Goal: Transaction & Acquisition: Purchase product/service

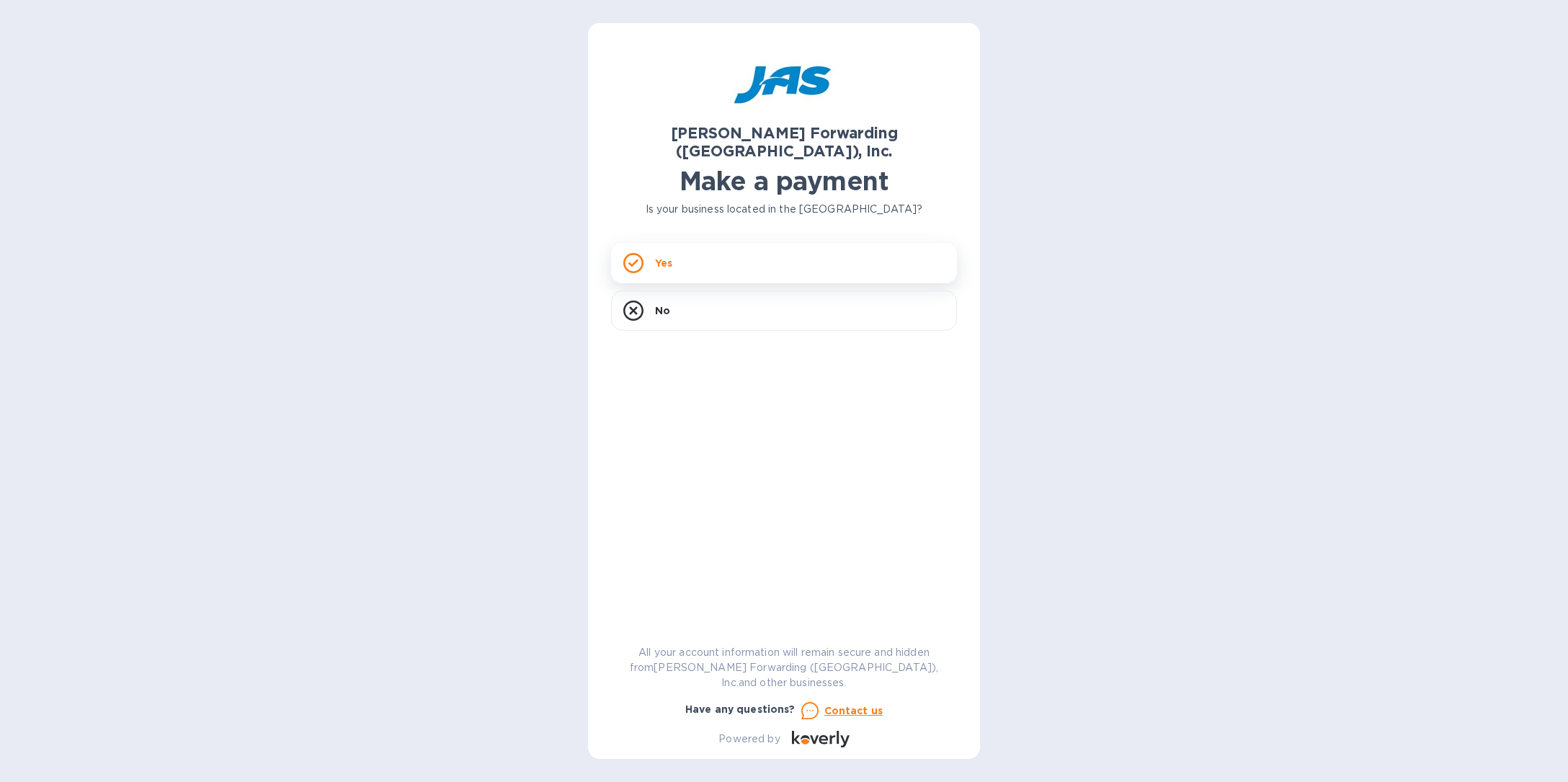
click at [749, 253] on div "Yes" at bounding box center [783, 263] width 346 height 40
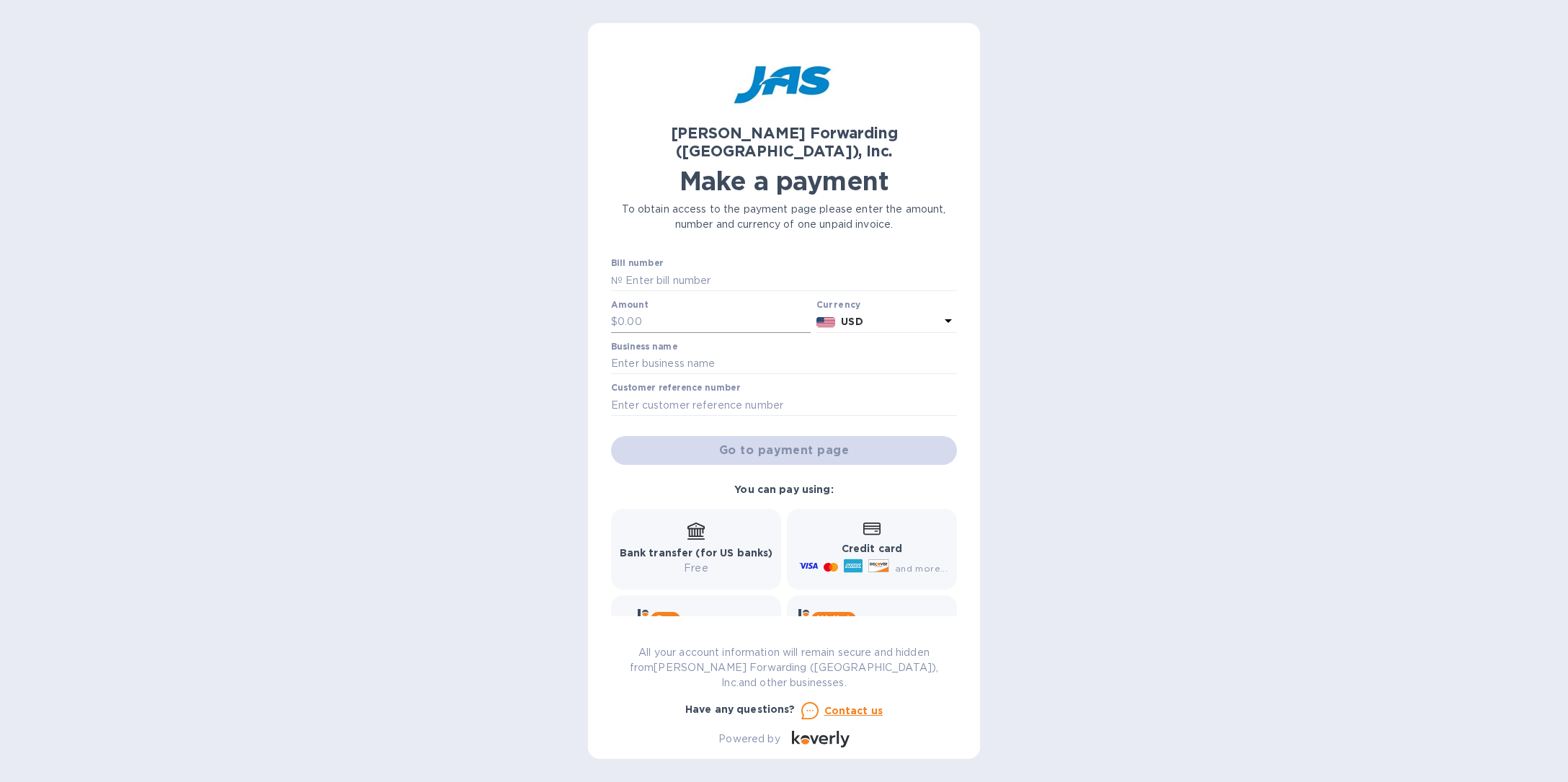
click at [670, 311] on input "text" at bounding box center [713, 322] width 193 height 22
type input "1,700"
click at [651, 353] on input "text" at bounding box center [783, 363] width 346 height 22
type input "reliable truckles llc"
click at [679, 395] on input "text" at bounding box center [783, 405] width 346 height 22
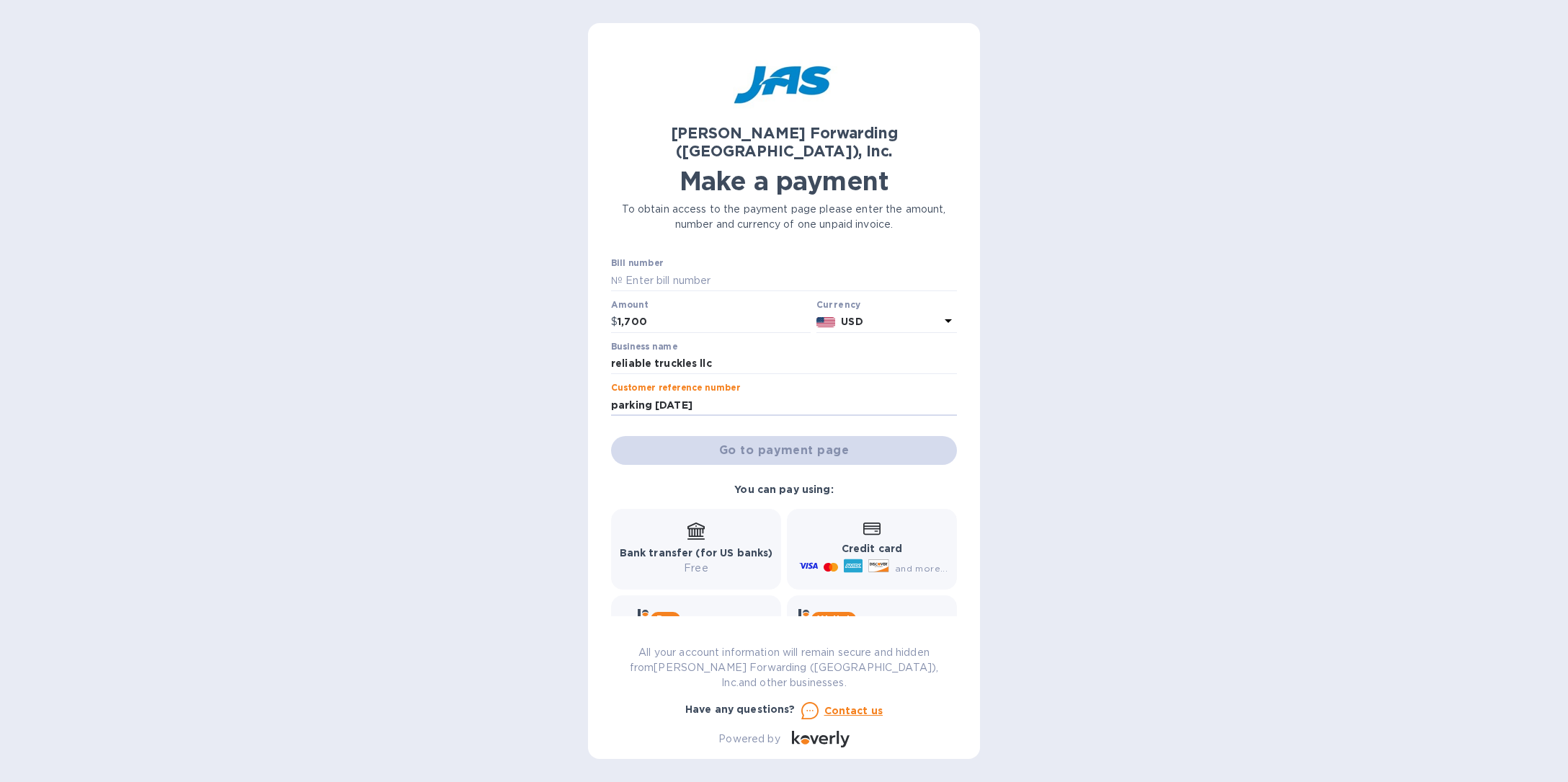
type input "parking [DATE]"
click at [701, 547] on b "Bank transfer (for US banks)" at bounding box center [696, 553] width 153 height 11
click at [718, 433] on div "Go to payment page" at bounding box center [784, 450] width 352 height 34
click at [674, 269] on input "text" at bounding box center [789, 280] width 334 height 22
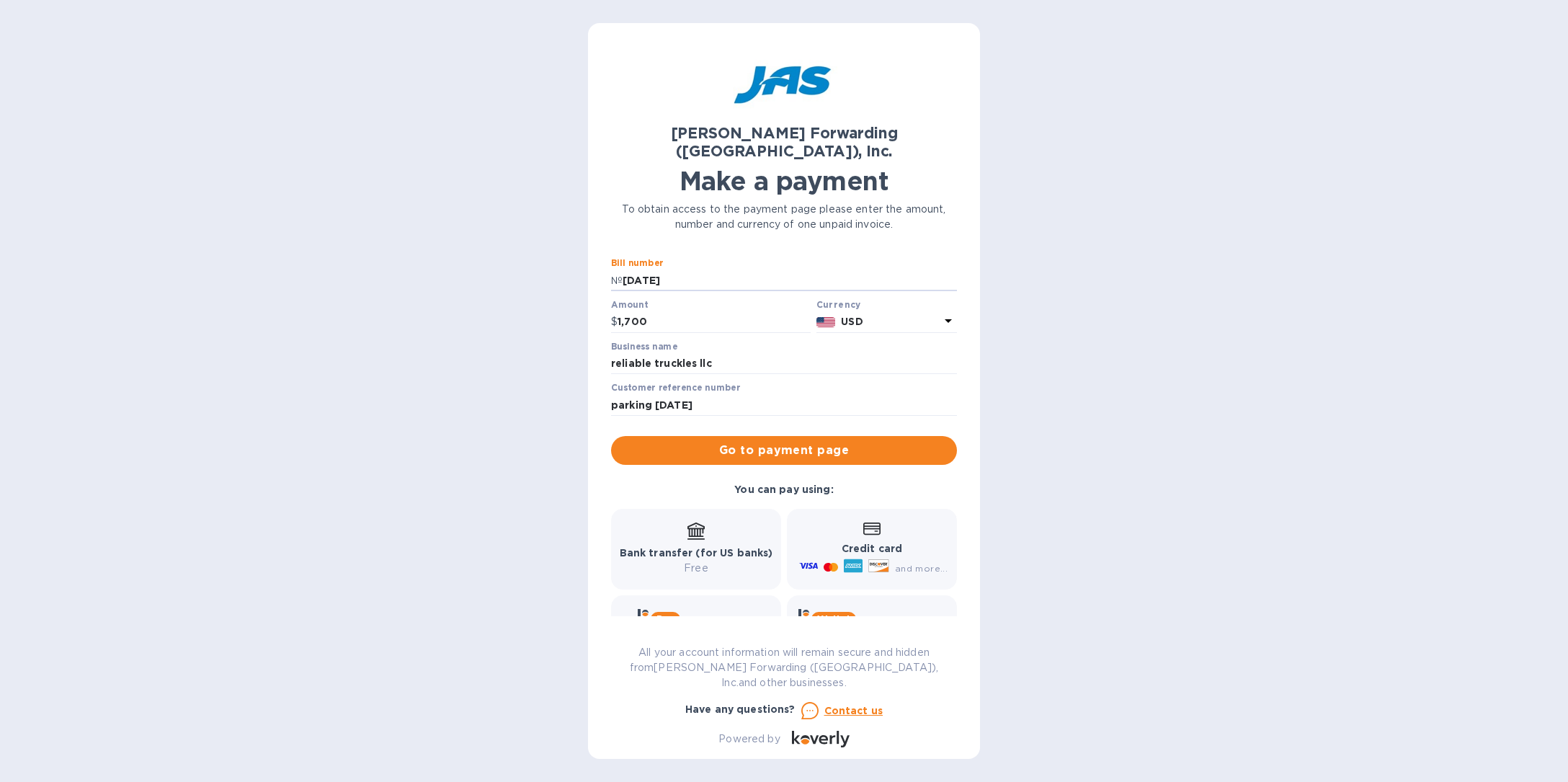
type input "[DATE]"
click at [697, 547] on b "Bank transfer (for US banks)" at bounding box center [696, 553] width 153 height 11
drag, startPoint x: 729, startPoint y: 521, endPoint x: 732, endPoint y: 499, distance: 22.2
click at [729, 523] on div "Bank transfer (for US banks) Free" at bounding box center [696, 549] width 153 height 54
drag, startPoint x: 758, startPoint y: 473, endPoint x: 713, endPoint y: 525, distance: 68.8
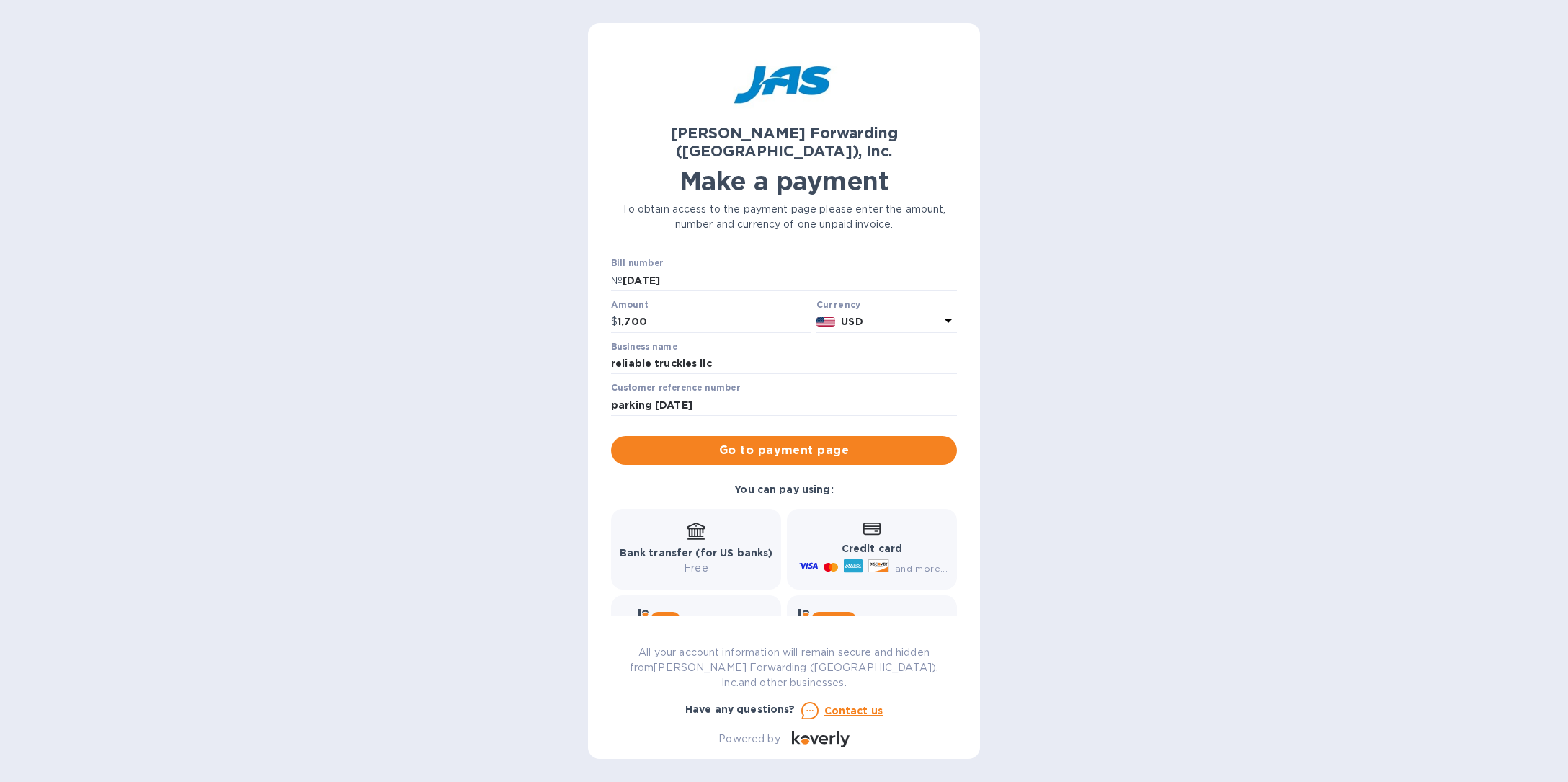
click at [758, 484] on b "You can pay using:" at bounding box center [783, 489] width 99 height 11
drag, startPoint x: 708, startPoint y: 538, endPoint x: 732, endPoint y: 480, distance: 62.8
click at [708, 547] on b "Bank transfer (for US banks)" at bounding box center [696, 553] width 153 height 11
click at [757, 442] on span "Go to payment page" at bounding box center [783, 451] width 323 height 18
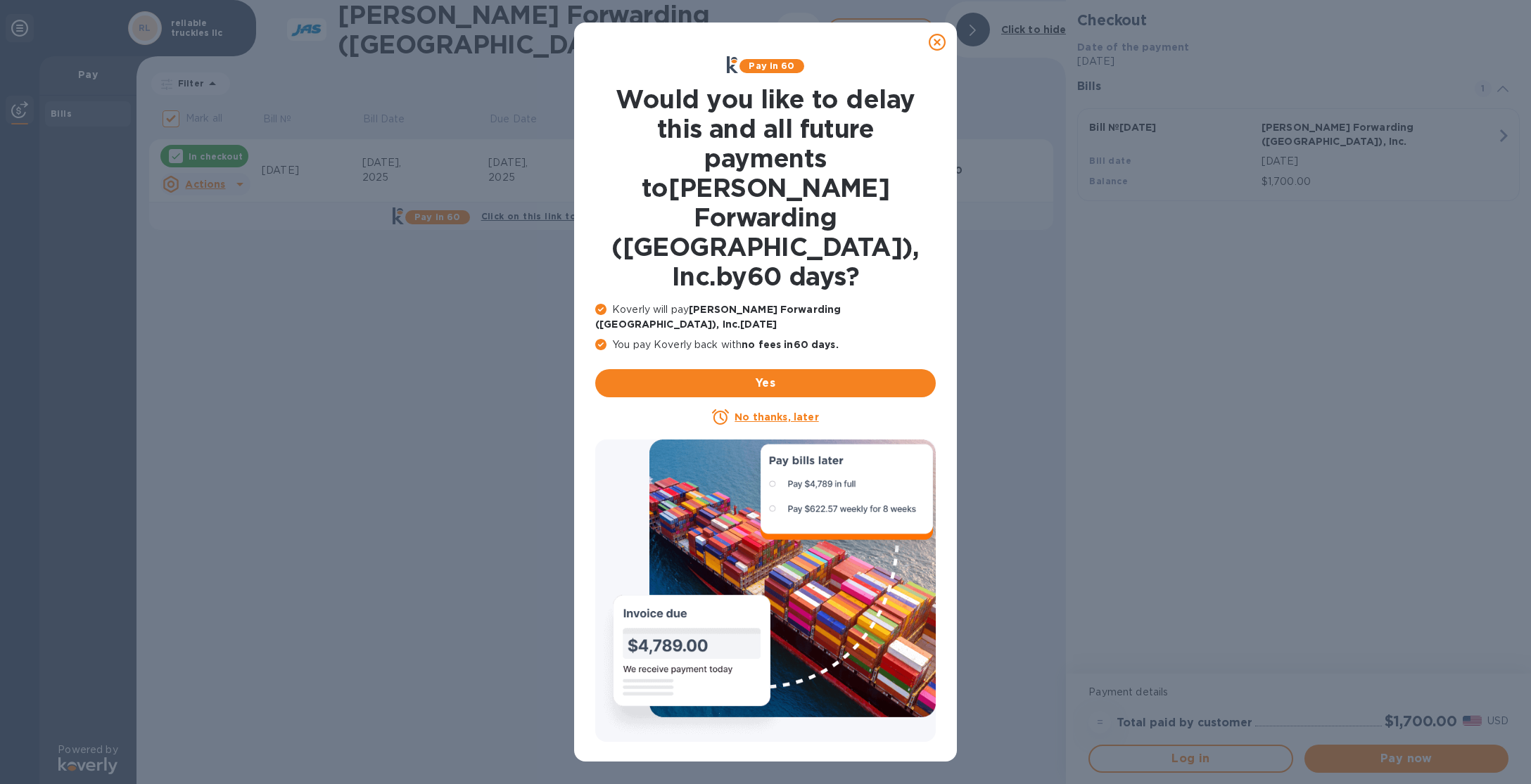
click at [795, 412] on u "No thanks, later" at bounding box center [776, 417] width 84 height 11
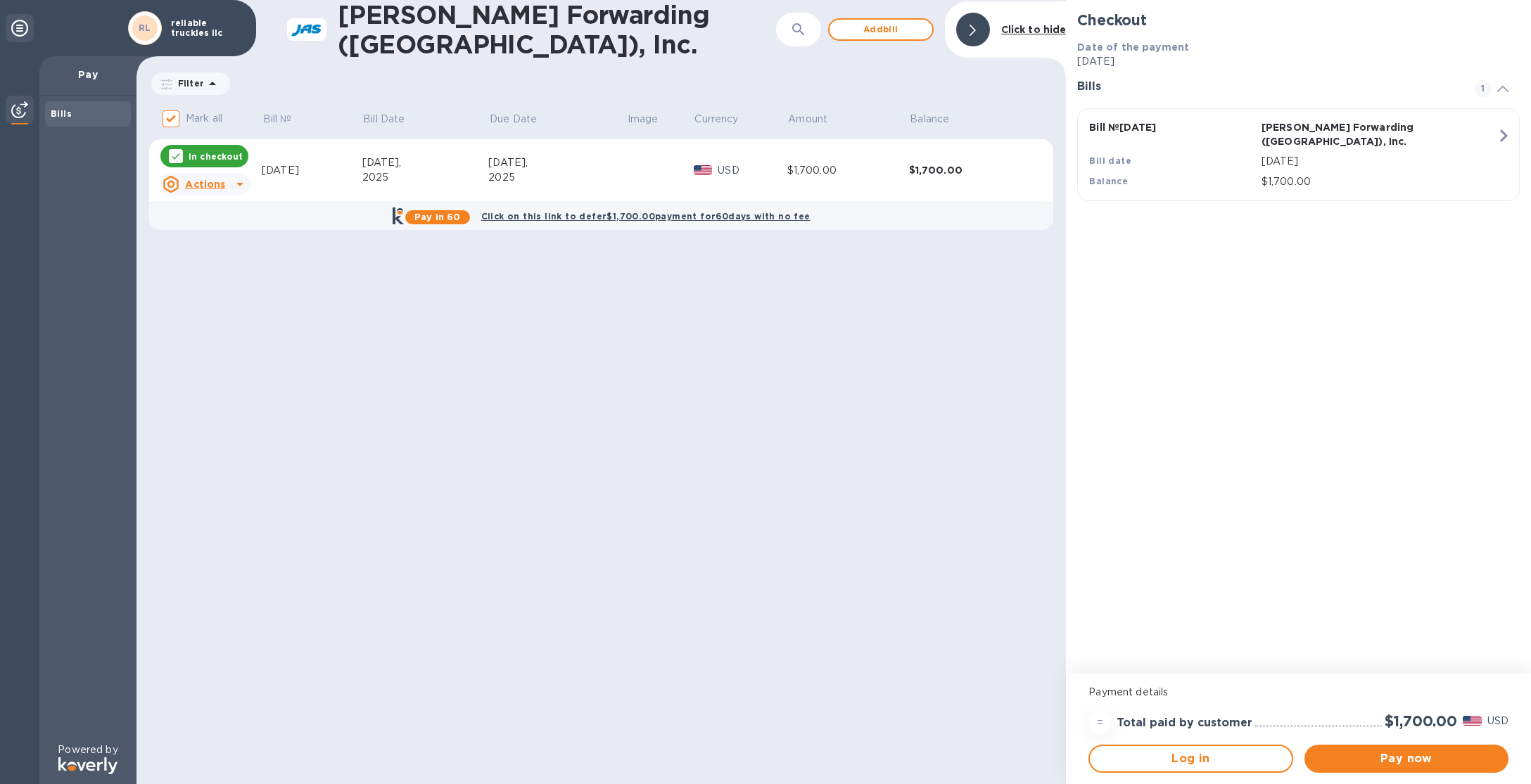
click at [236, 177] on icon at bounding box center [240, 185] width 17 height 17
click at [1434, 760] on div at bounding box center [766, 392] width 1531 height 784
click at [1416, 760] on span "Pay now" at bounding box center [1407, 759] width 182 height 17
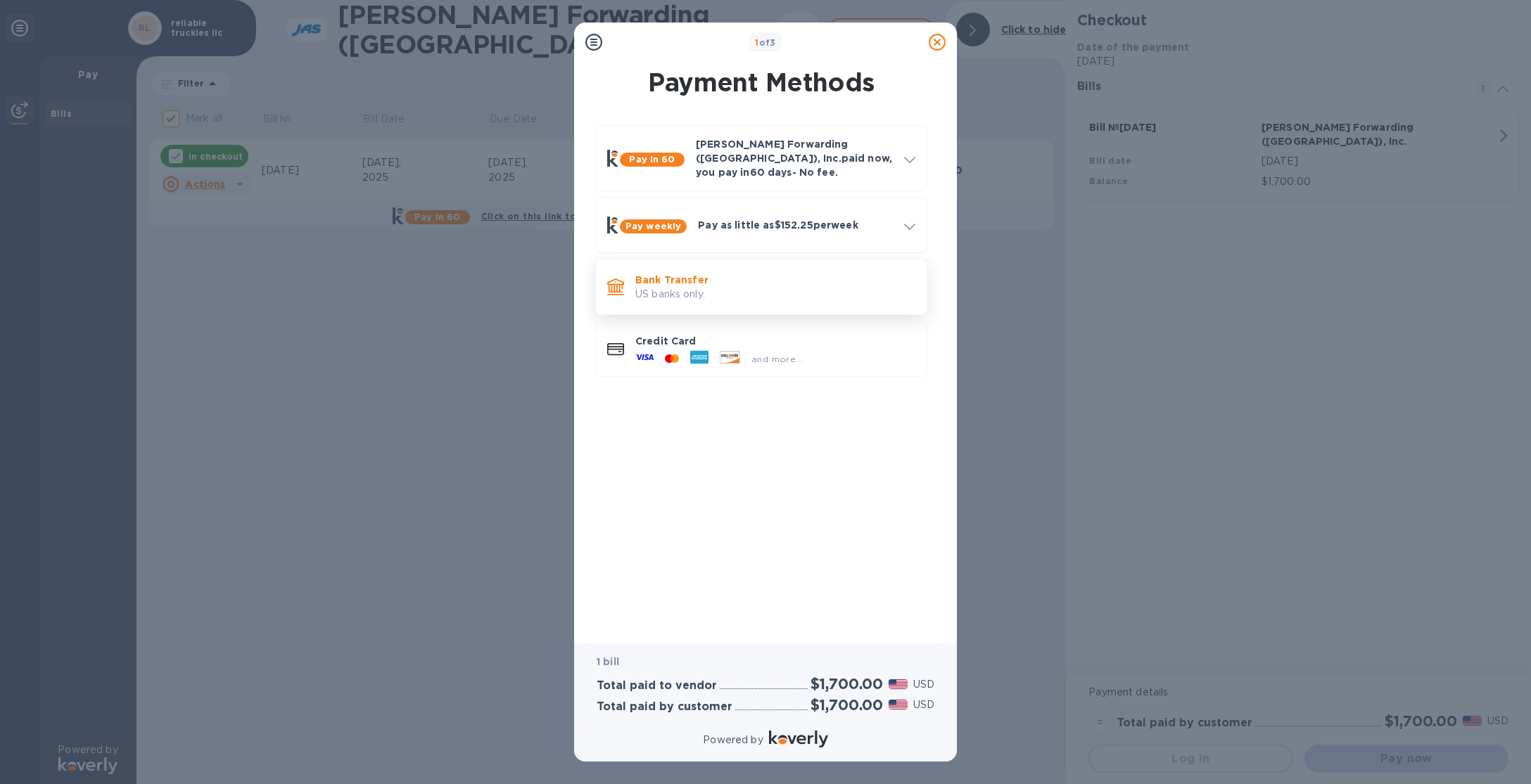
click at [704, 273] on p "Bank Transfer" at bounding box center [776, 280] width 280 height 14
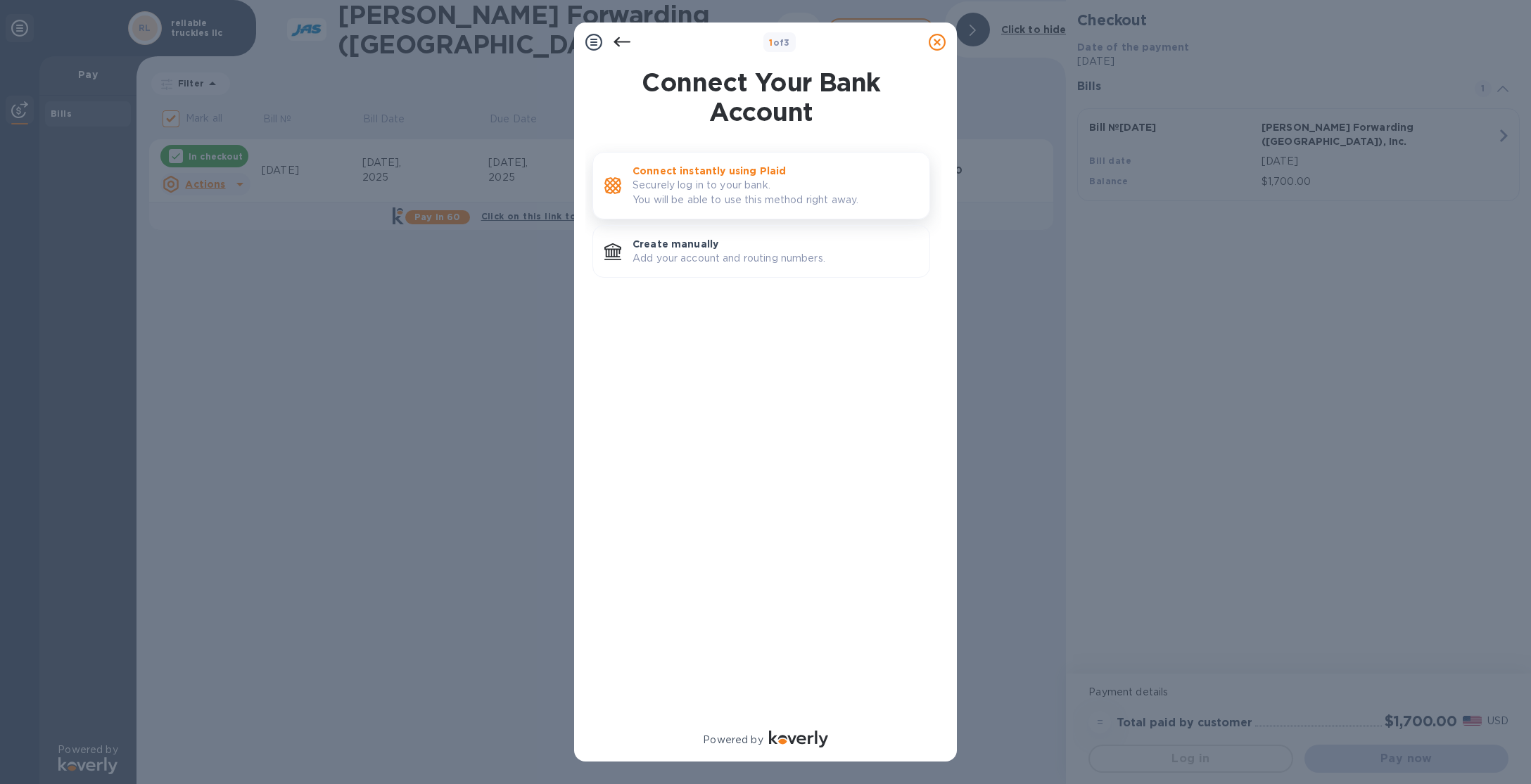
click at [716, 196] on p "Securely log in to your bank. You will be able to use this method right away." at bounding box center [775, 192] width 286 height 30
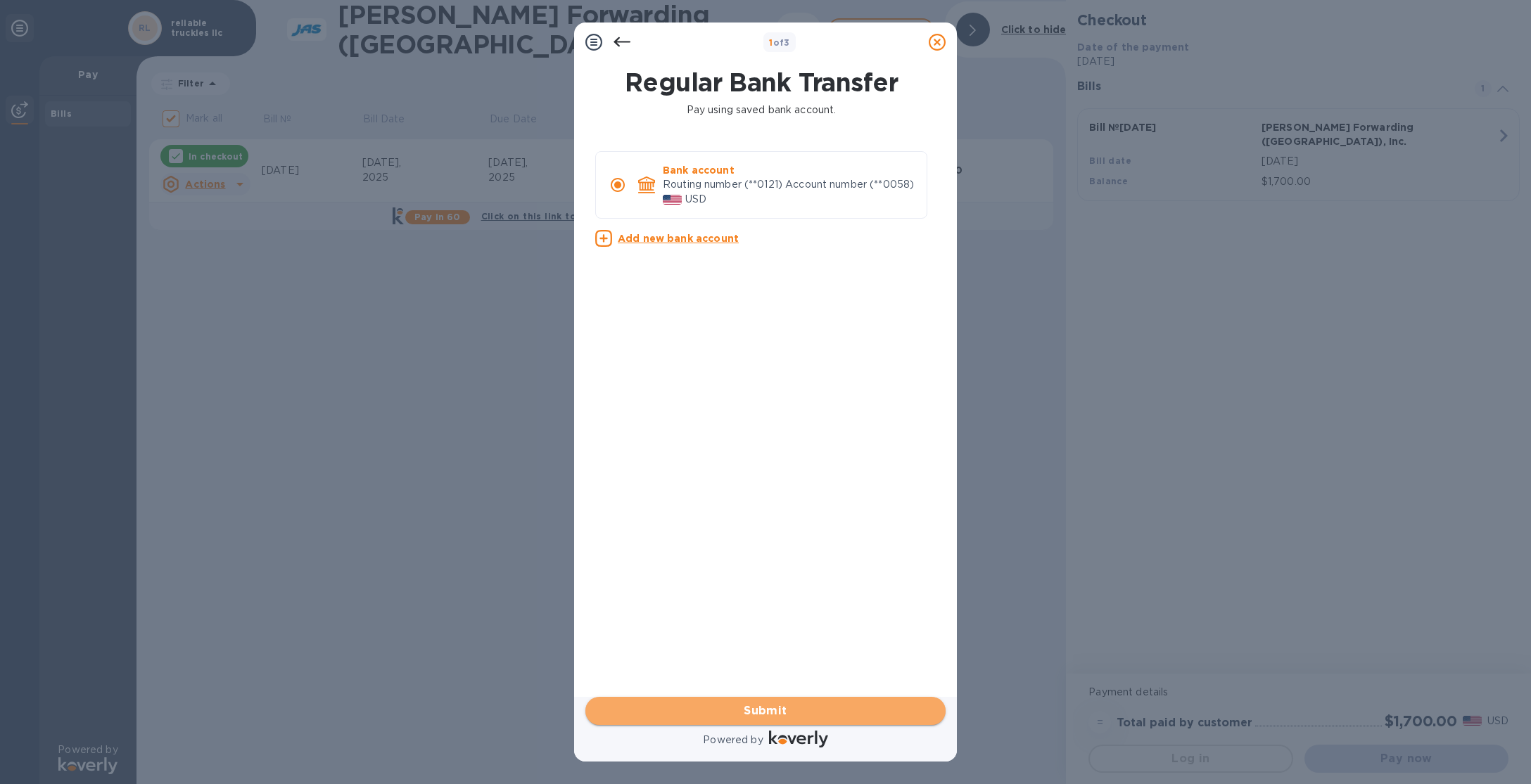
click at [786, 712] on span "Submit" at bounding box center [765, 711] width 337 height 17
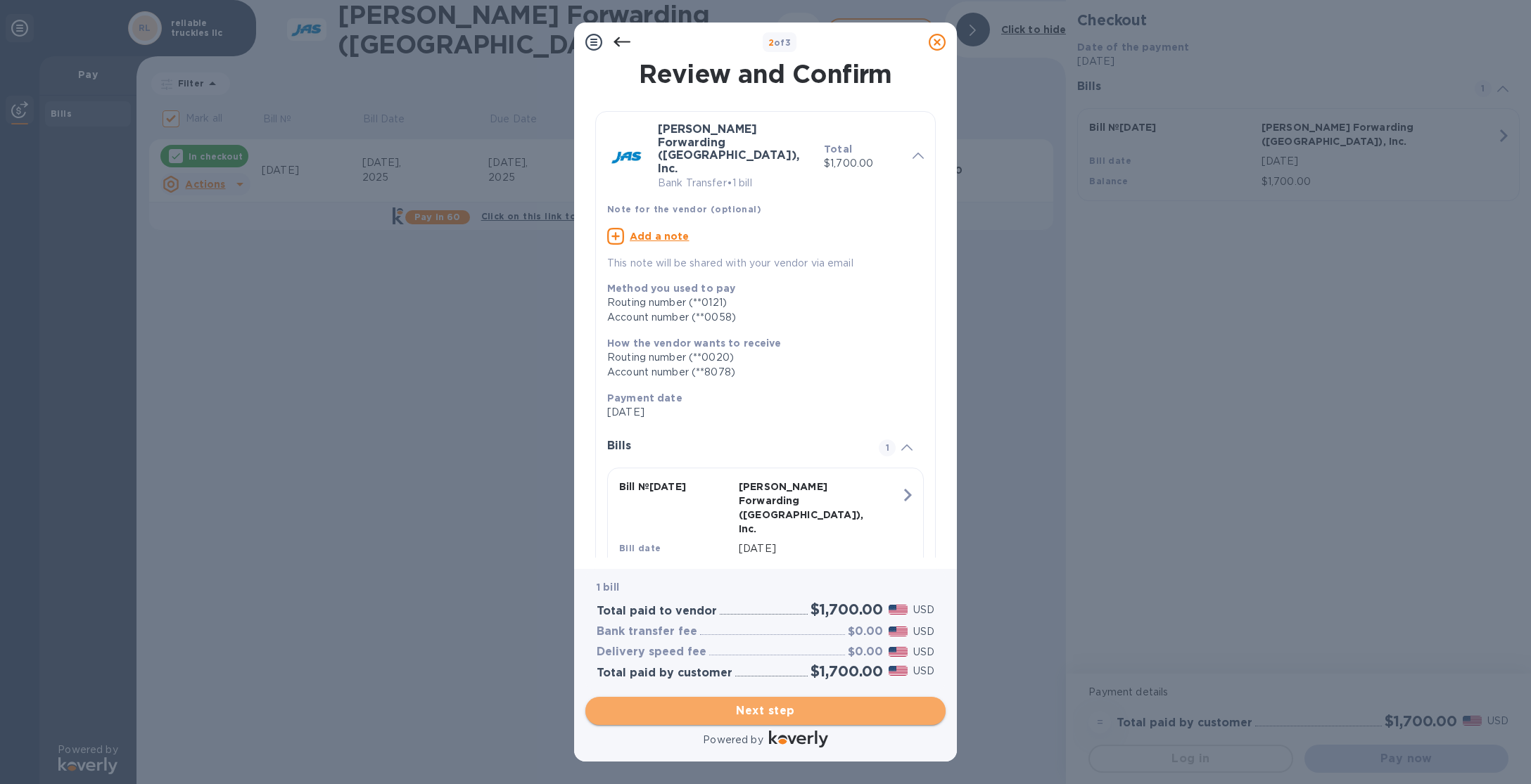
click at [789, 712] on span "Next step" at bounding box center [765, 711] width 337 height 17
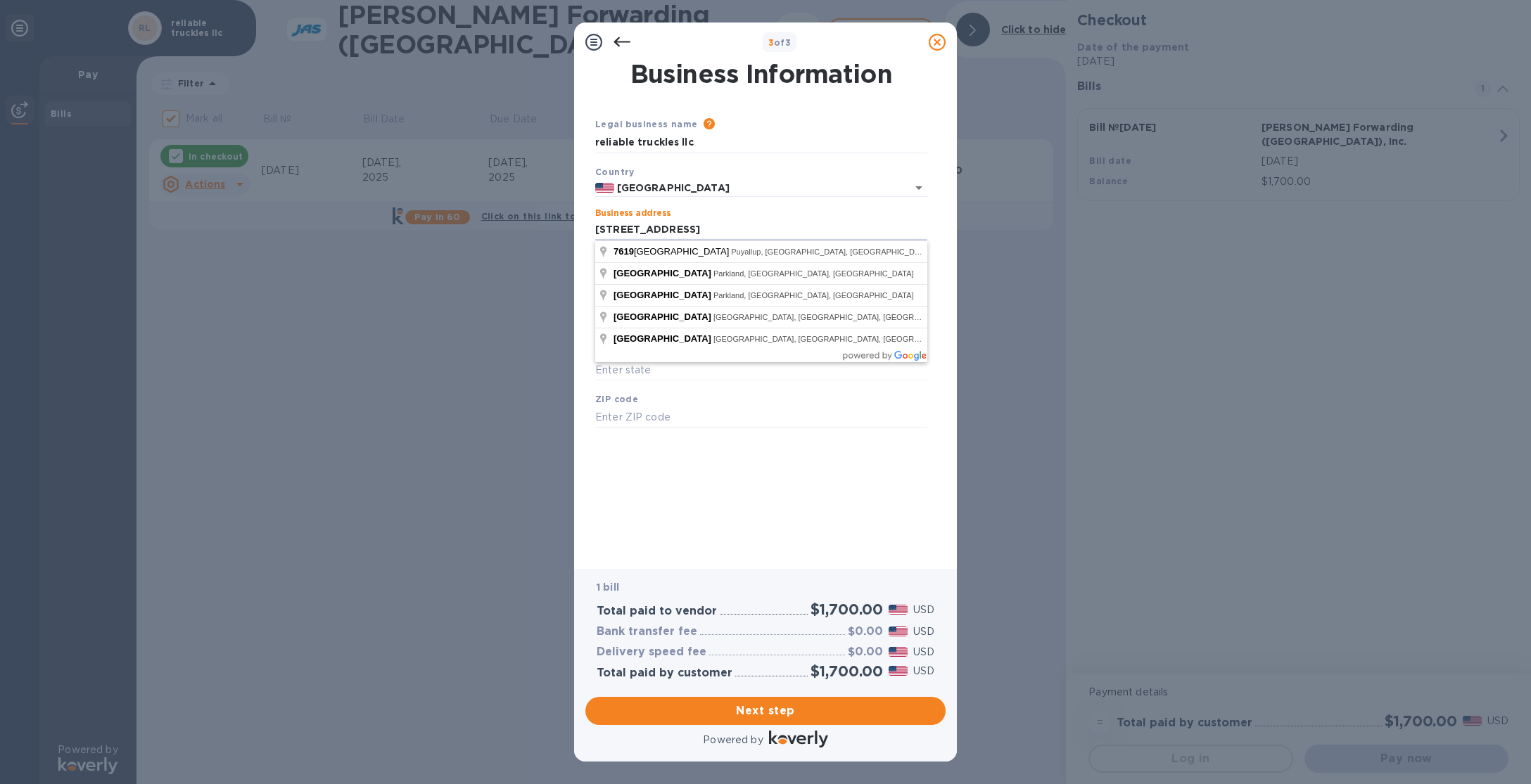
type input "[STREET_ADDRESS]"
type input "Puyallup"
type input "WA"
type input "98373"
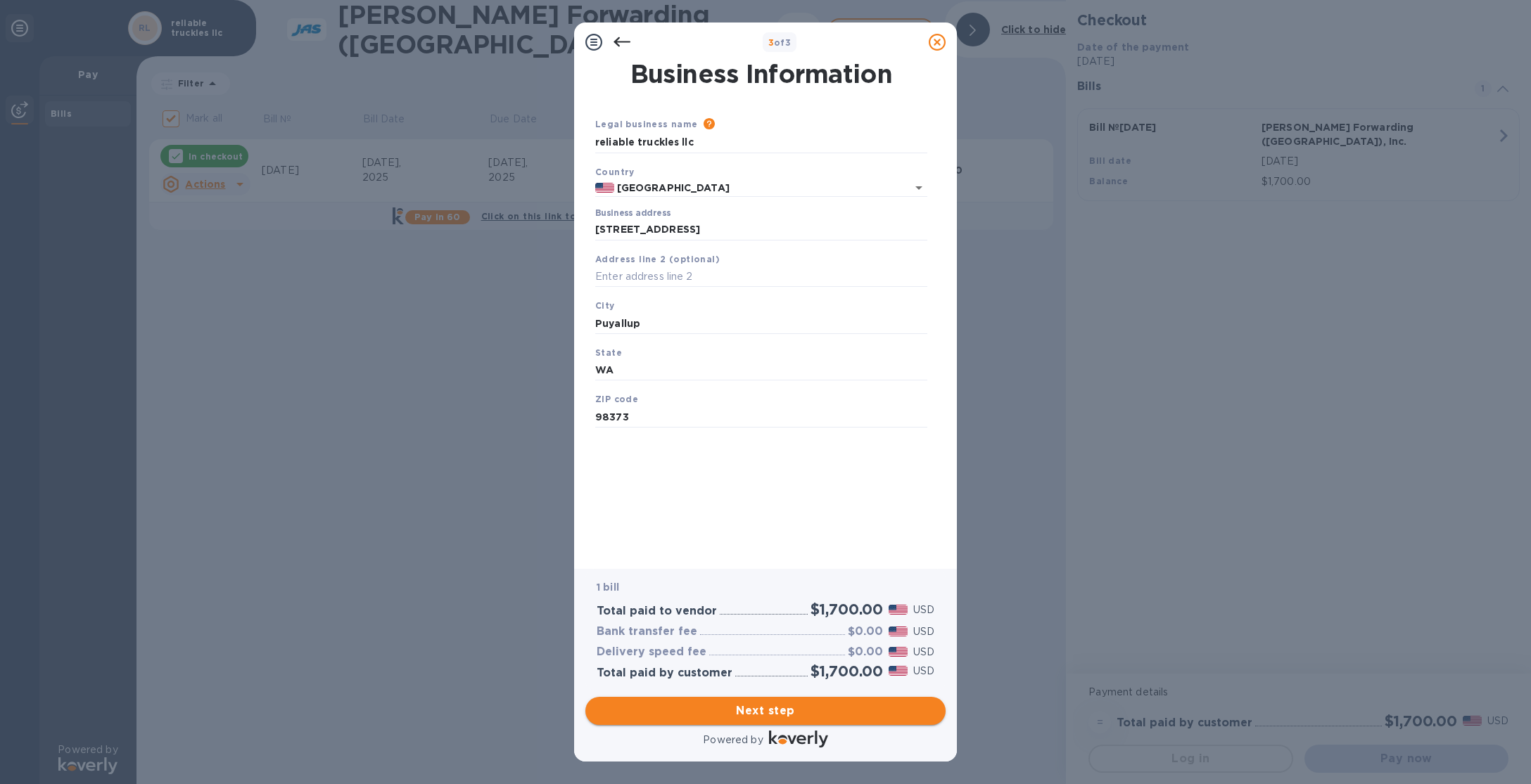
click at [776, 714] on span "Next step" at bounding box center [765, 711] width 337 height 17
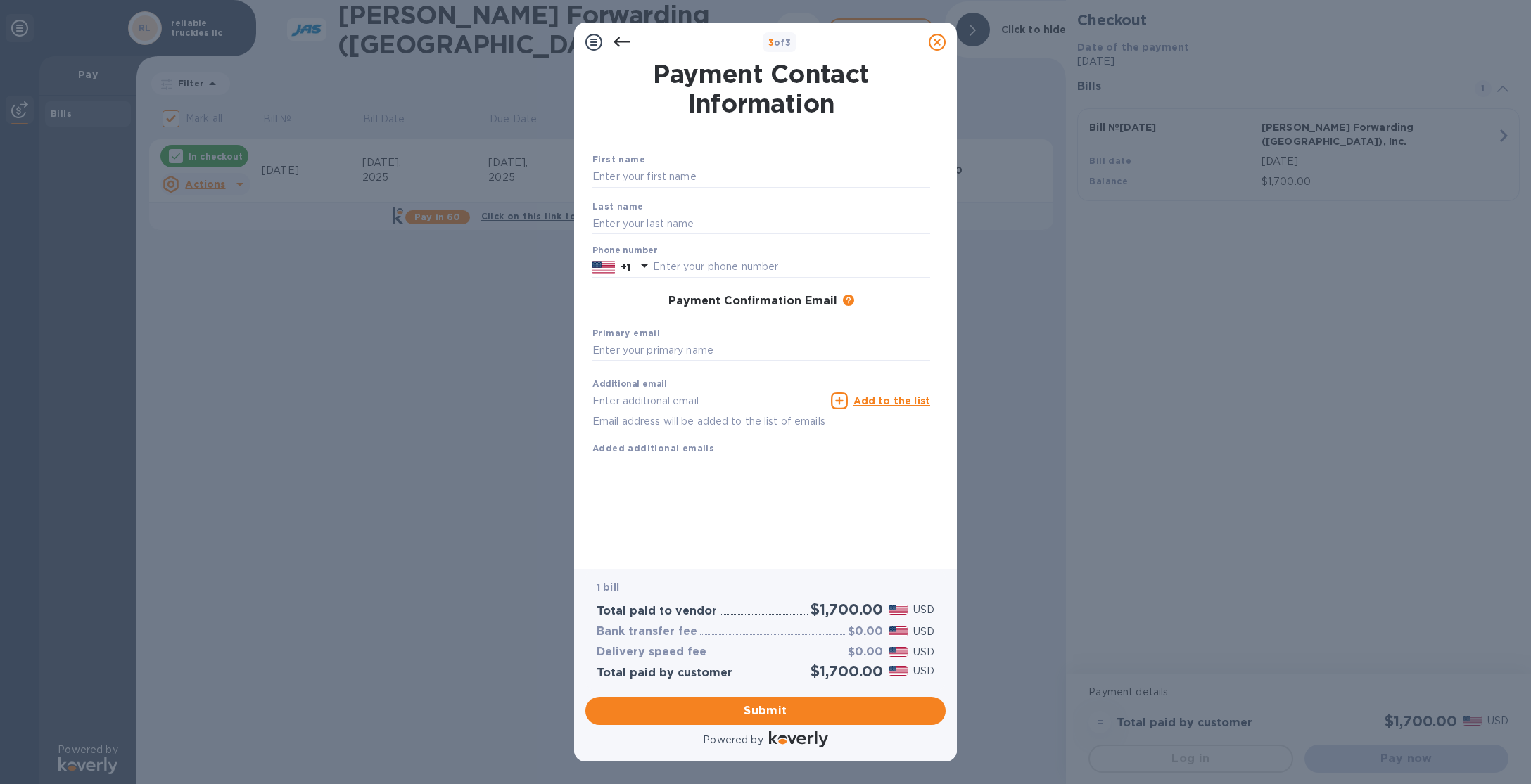
click at [617, 38] on icon at bounding box center [622, 42] width 17 height 17
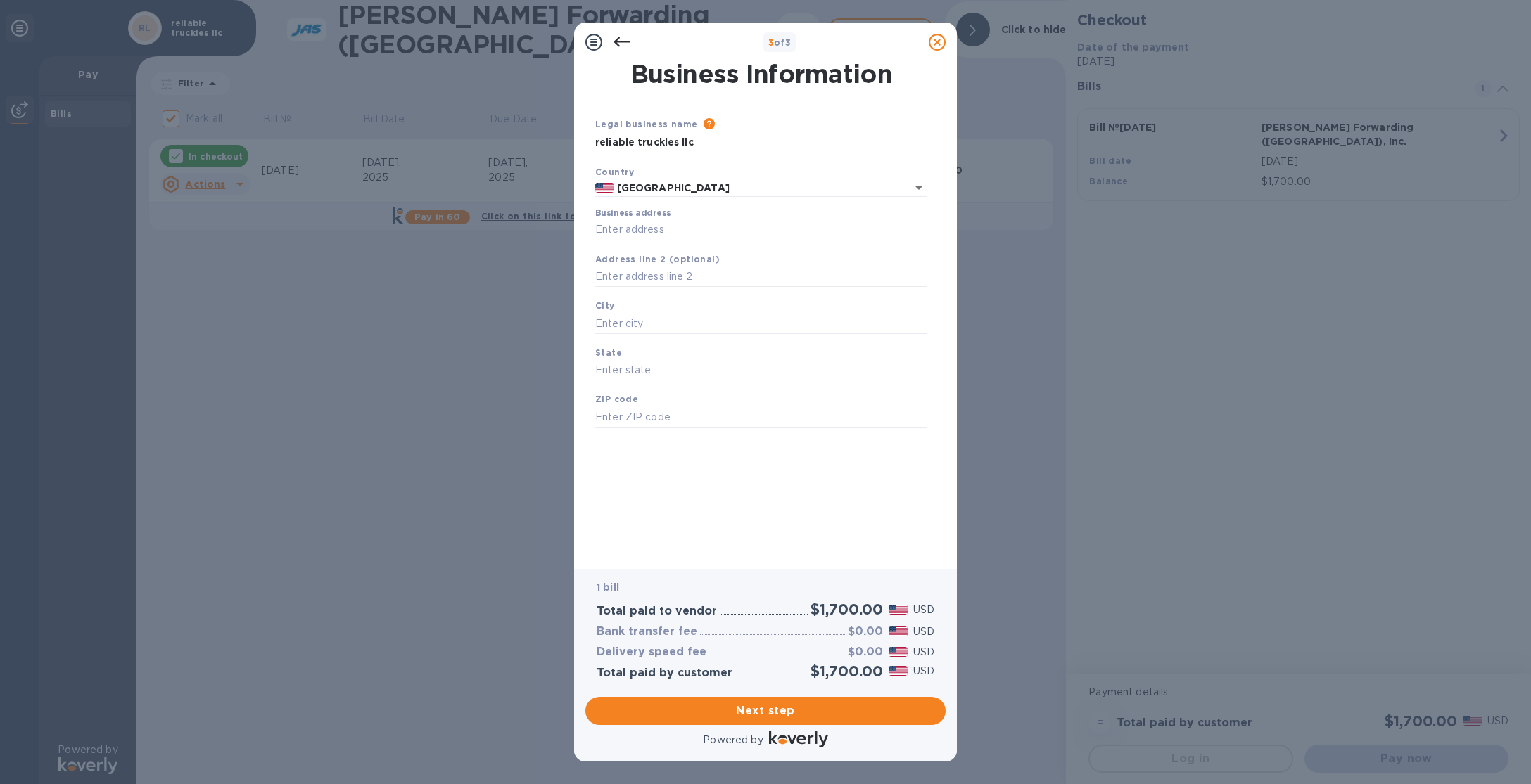
click at [618, 38] on icon at bounding box center [622, 42] width 17 height 10
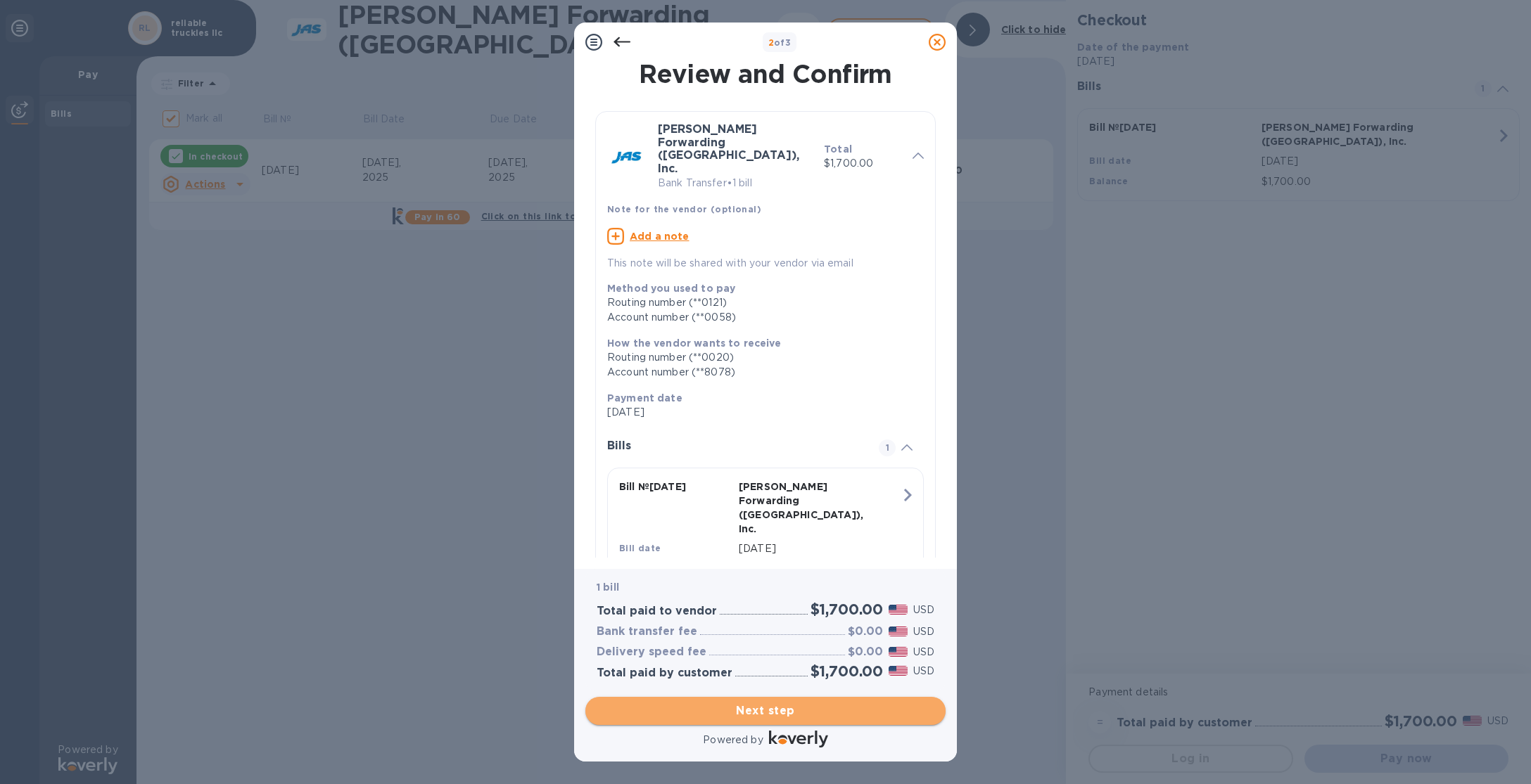
click at [792, 711] on span "Next step" at bounding box center [765, 711] width 337 height 17
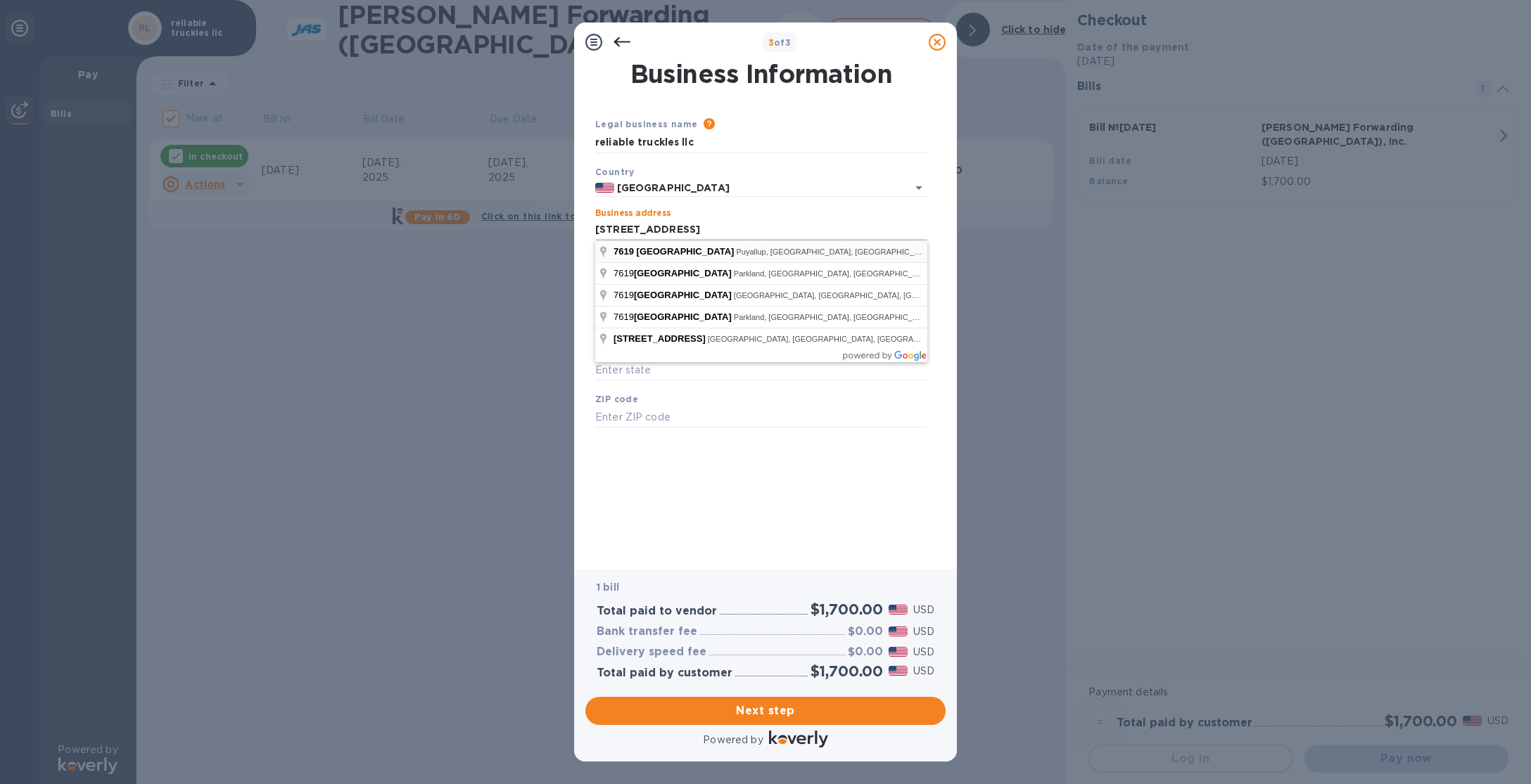
type input "[STREET_ADDRESS]"
type input "Puyallup"
type input "WA"
type input "98373"
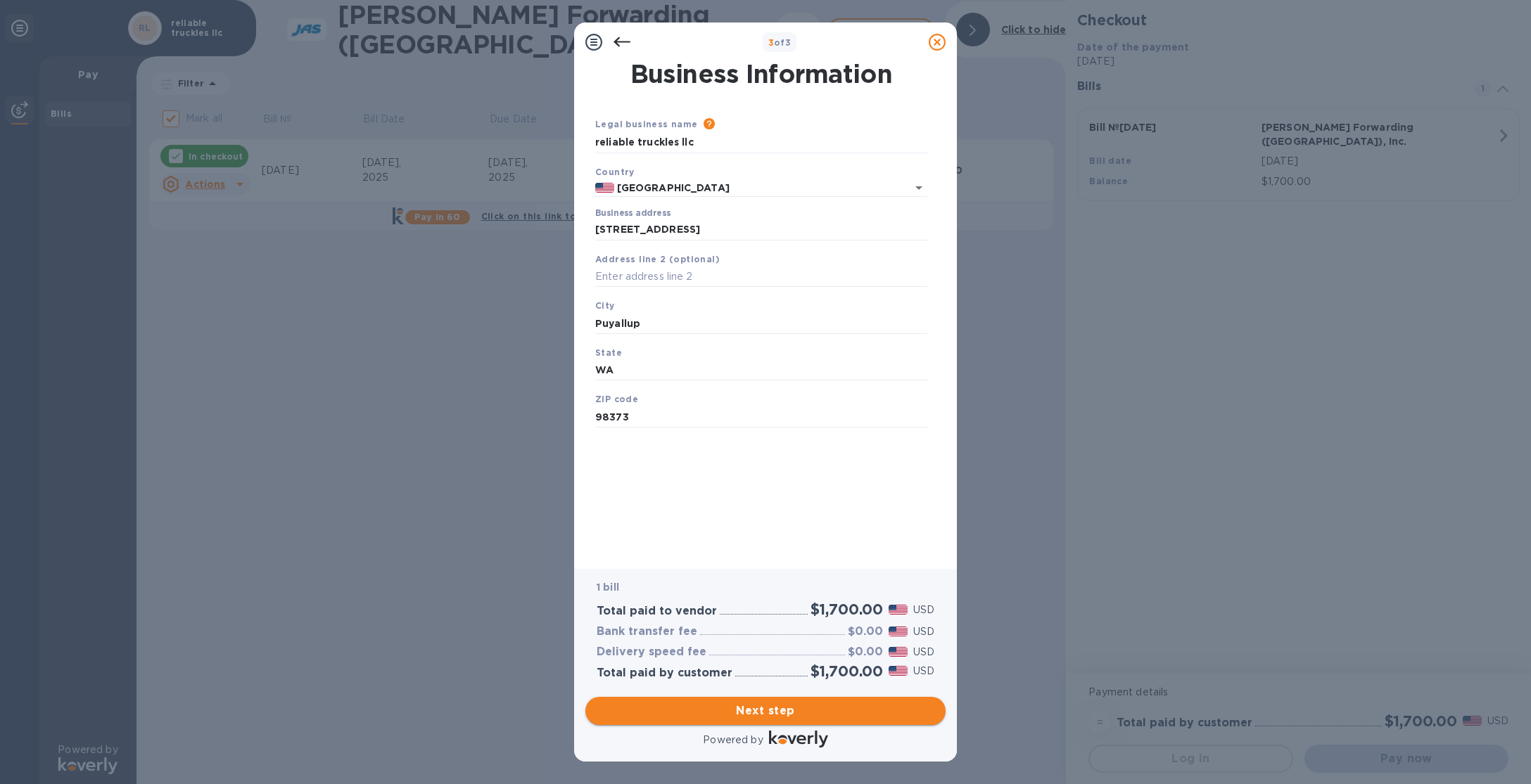
click at [779, 707] on span "Next step" at bounding box center [765, 711] width 337 height 17
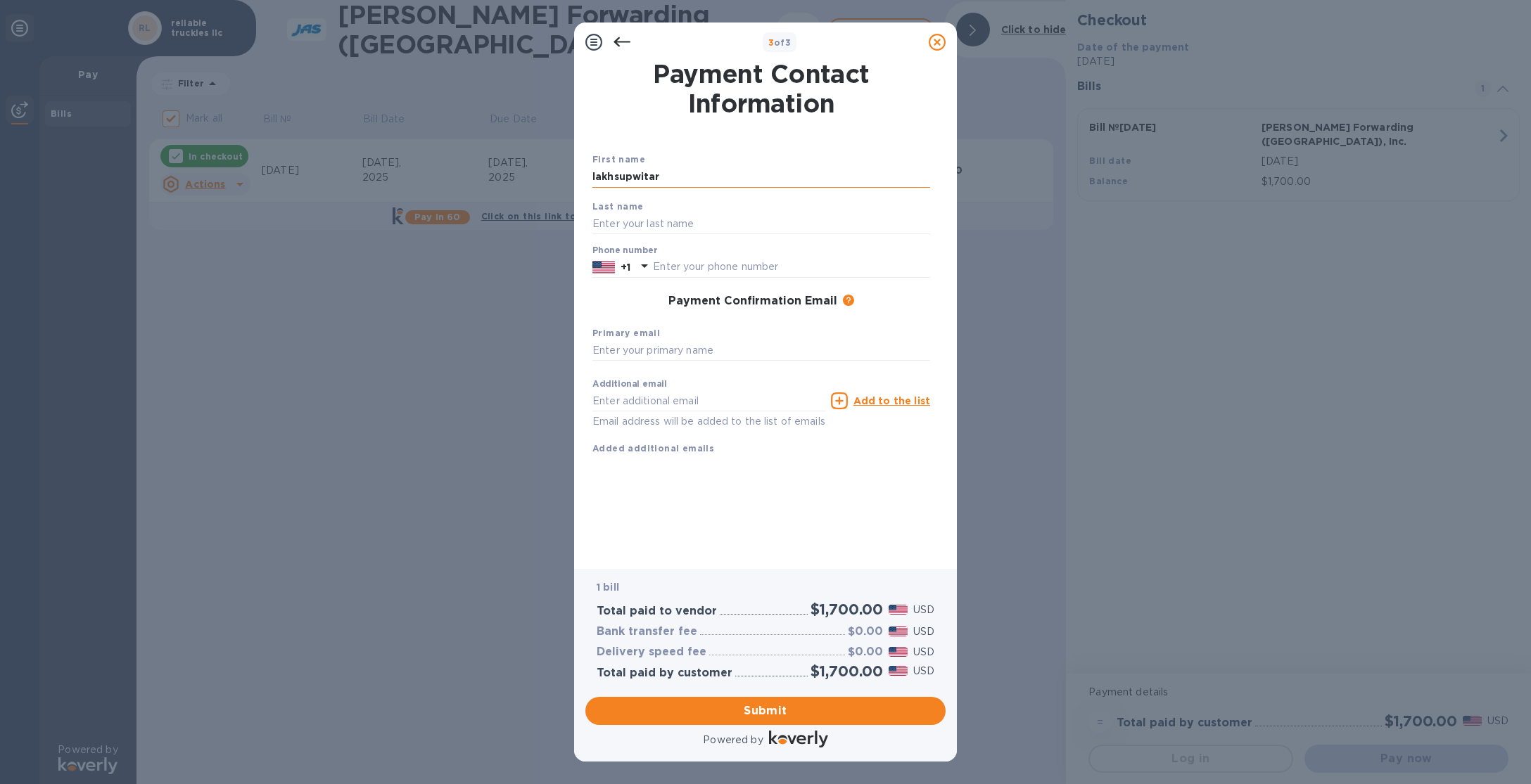
type input "lakhsupwitar"
type input "[PERSON_NAME]"
type input "2532099292"
click at [770, 710] on span "Submit" at bounding box center [765, 711] width 337 height 17
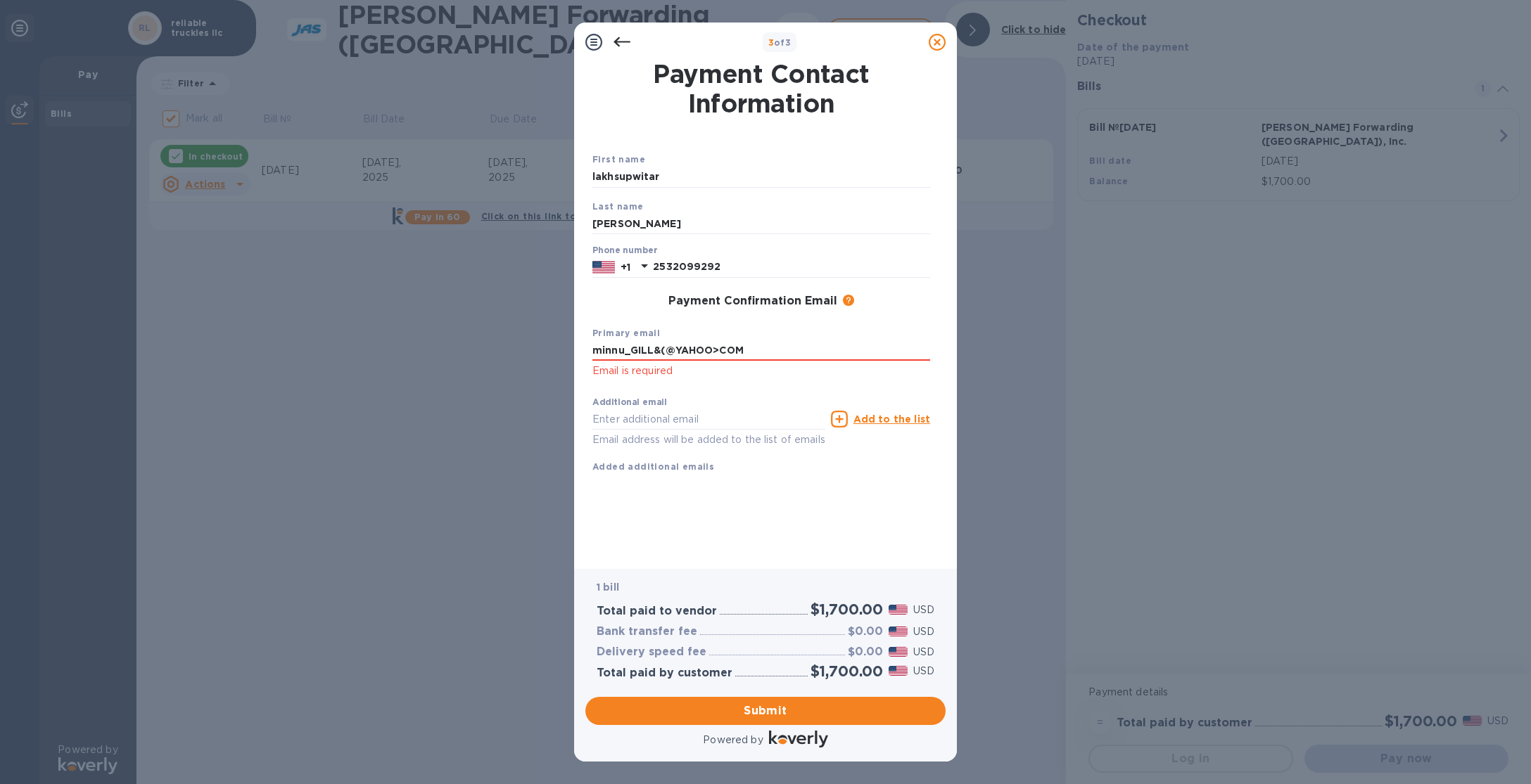
drag, startPoint x: 780, startPoint y: 517, endPoint x: 828, endPoint y: 527, distance: 49.0
click at [780, 517] on div "Payment Contact Information First name [PERSON_NAME] Last name [PERSON_NAME] Ph…" at bounding box center [766, 305] width 346 height 487
click at [816, 714] on span "Submit" at bounding box center [765, 711] width 337 height 17
click at [719, 351] on input "minnu_GILL&(@YAHOO>COM" at bounding box center [761, 351] width 337 height 21
drag, startPoint x: 763, startPoint y: 354, endPoint x: 651, endPoint y: 349, distance: 112.1
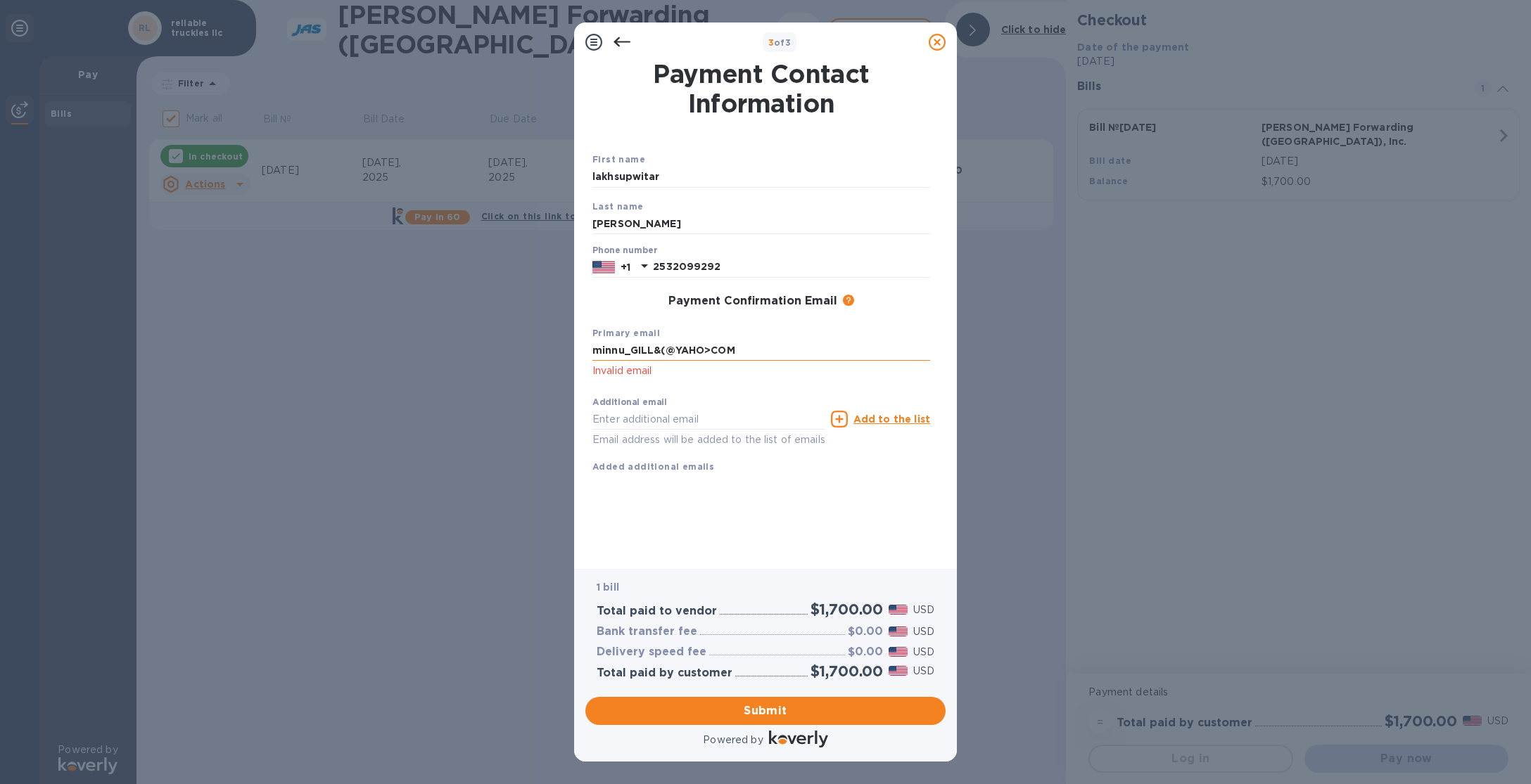
click at [651, 349] on input "minnu_GILL&(@YAHO>COM" at bounding box center [761, 351] width 337 height 21
type input "[EMAIL_ADDRESS][DOMAIN_NAME]"
drag, startPoint x: 817, startPoint y: 685, endPoint x: 827, endPoint y: 696, distance: 14.9
click at [816, 685] on div "1 bill Total paid to vendor $1,700.00 USD Bank transfer fee $0.00 USD Delivery …" at bounding box center [766, 629] width 360 height 121
click at [826, 704] on span "Submit" at bounding box center [765, 711] width 337 height 17
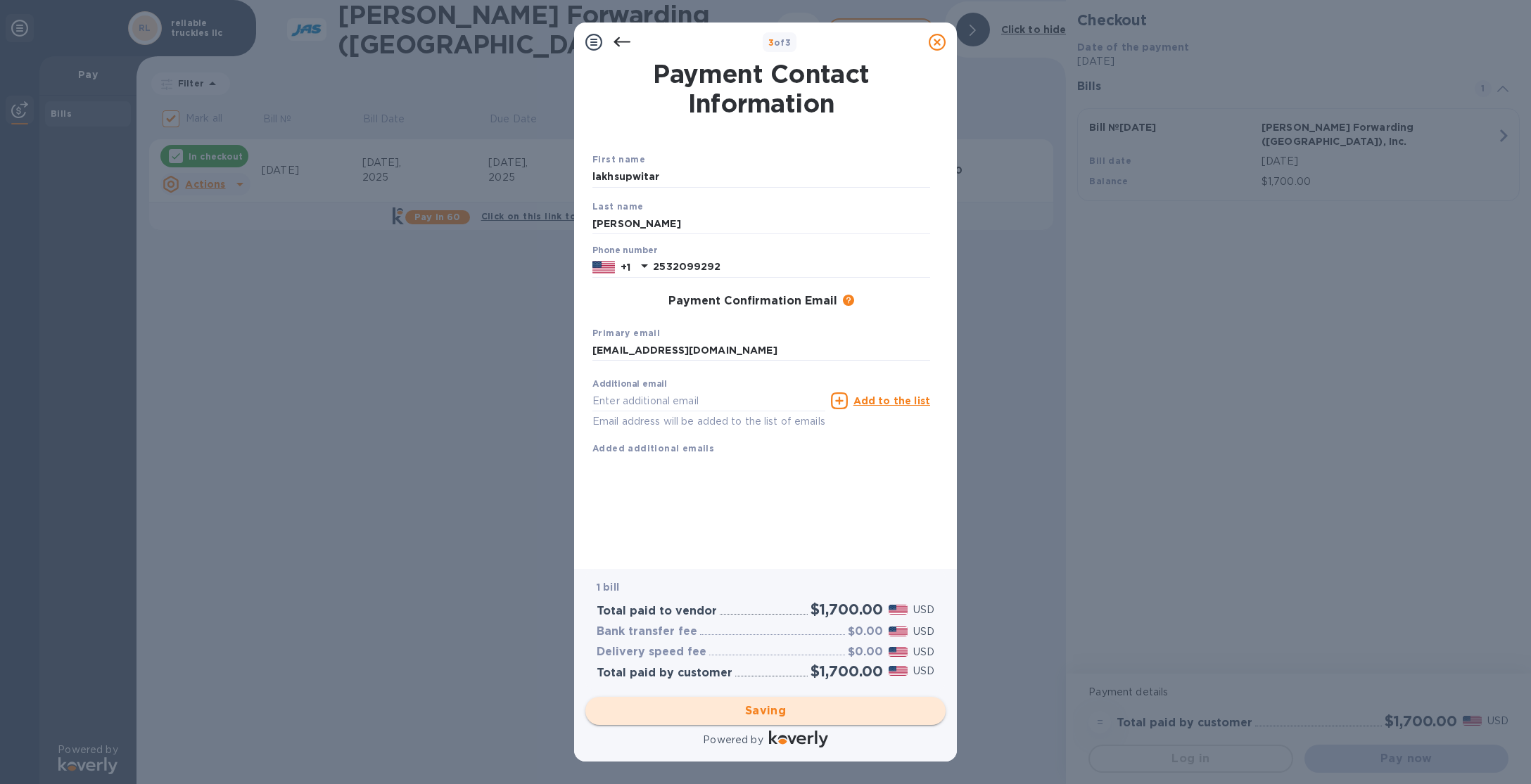
checkbox input "false"
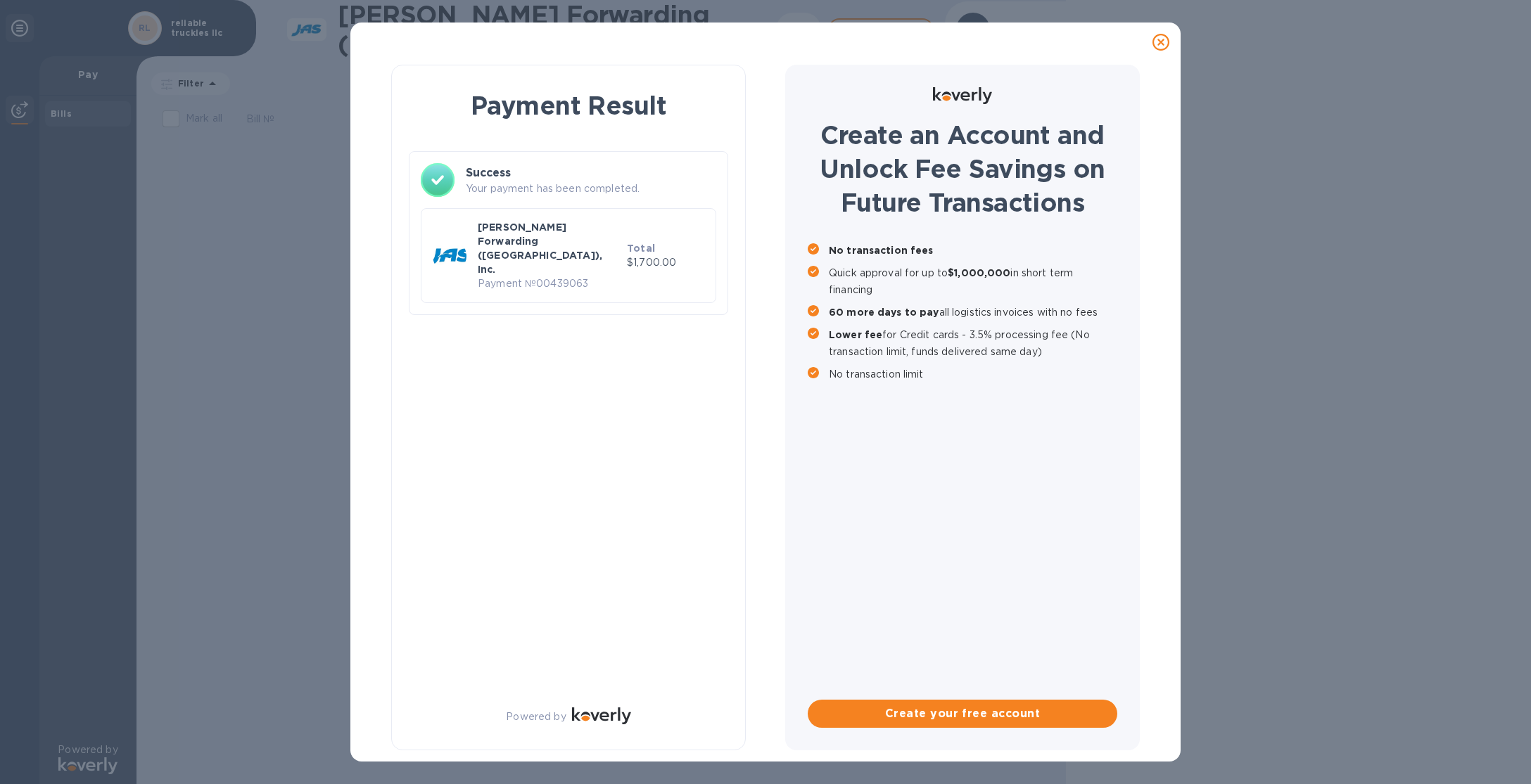
click at [1161, 41] on icon at bounding box center [1161, 42] width 17 height 17
